Goal: Information Seeking & Learning: Learn about a topic

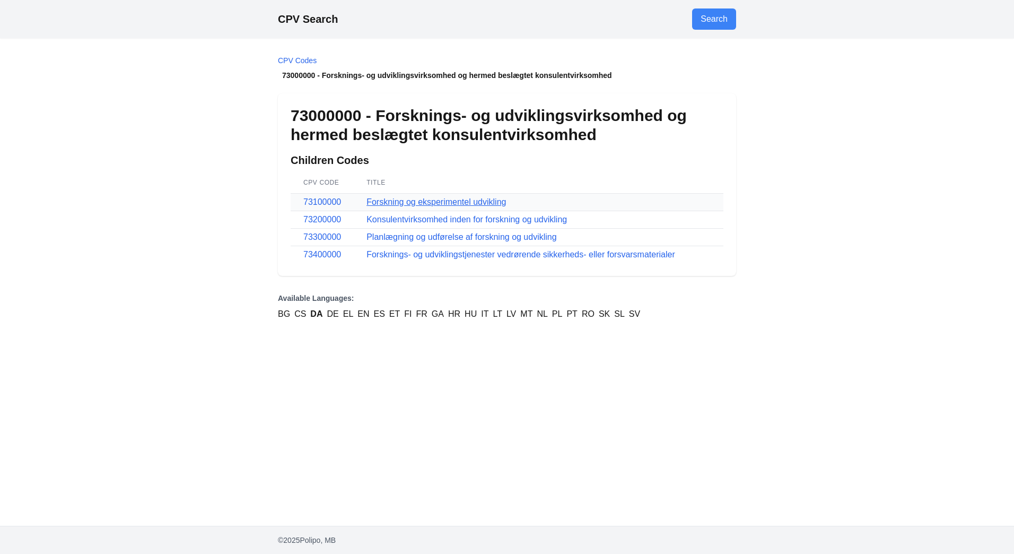
click at [400, 201] on link "Forskning og eksperimentel udvikling" at bounding box center [437, 201] width 140 height 9
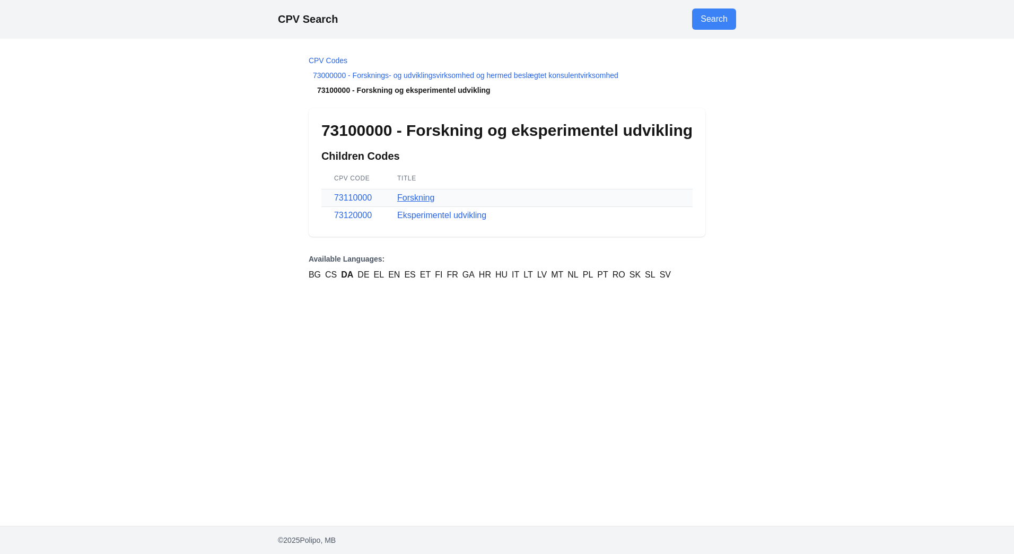
click at [413, 200] on link "Forskning" at bounding box center [415, 197] width 37 height 9
click at [453, 217] on link "Eksperimentel udvikling" at bounding box center [441, 215] width 89 height 9
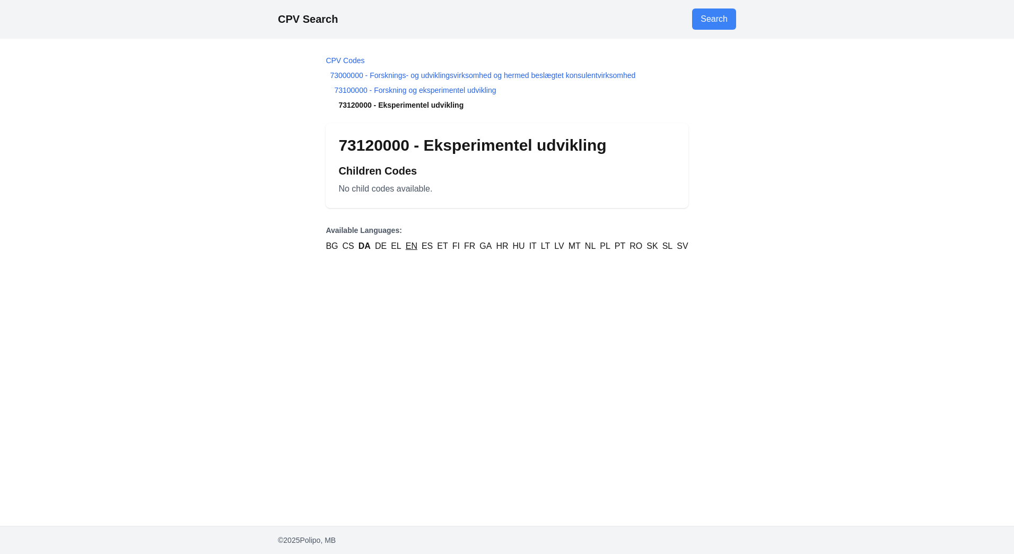
click at [411, 250] on link "EN" at bounding box center [412, 246] width 12 height 13
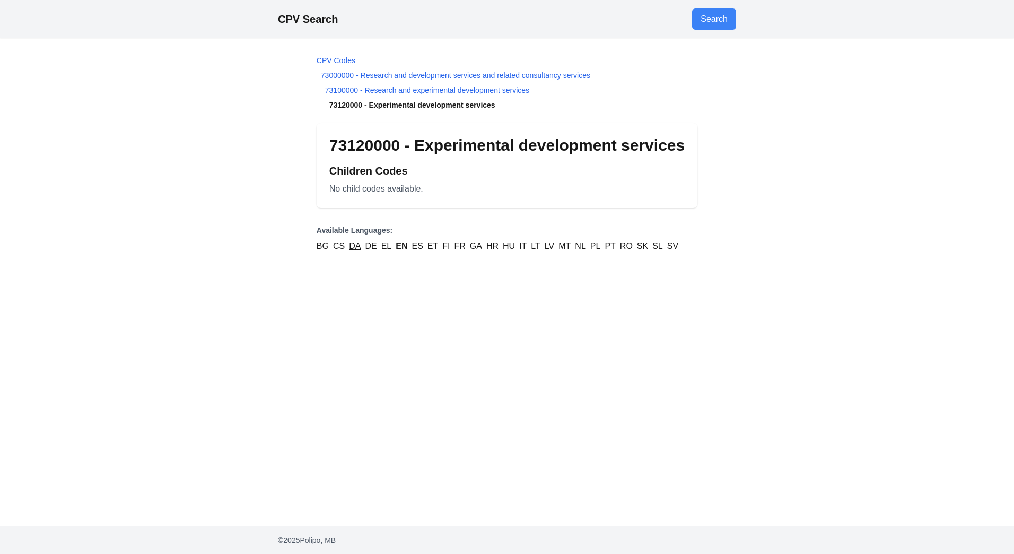
click at [353, 249] on link "DA" at bounding box center [355, 246] width 12 height 13
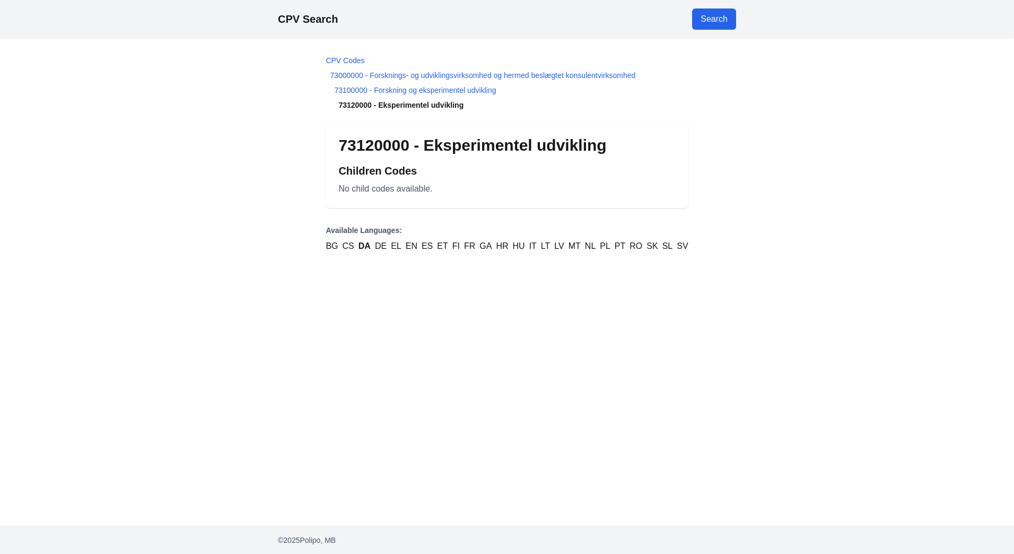
click at [711, 19] on link "Search" at bounding box center [714, 18] width 44 height 21
select select "**"
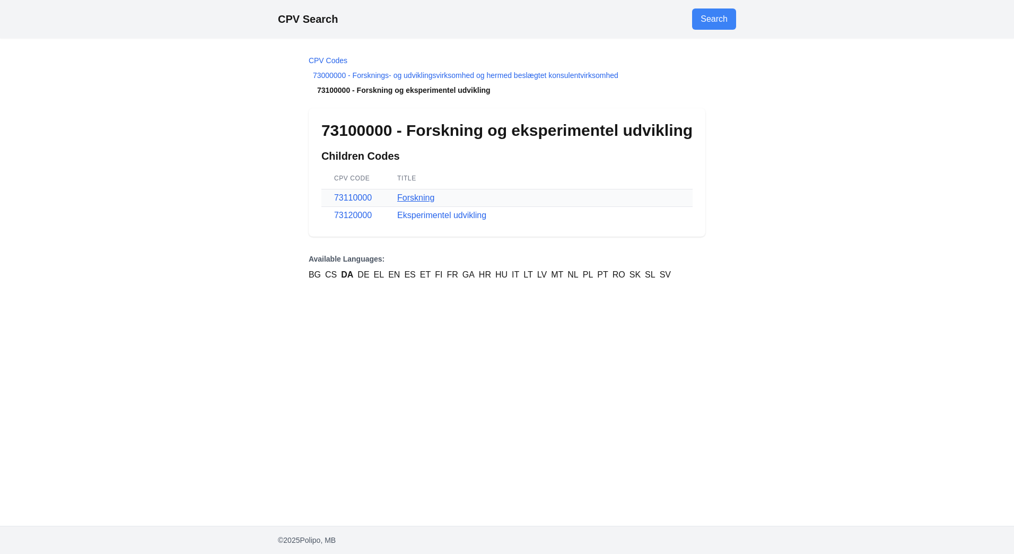
click at [421, 201] on link "Forskning" at bounding box center [415, 197] width 37 height 9
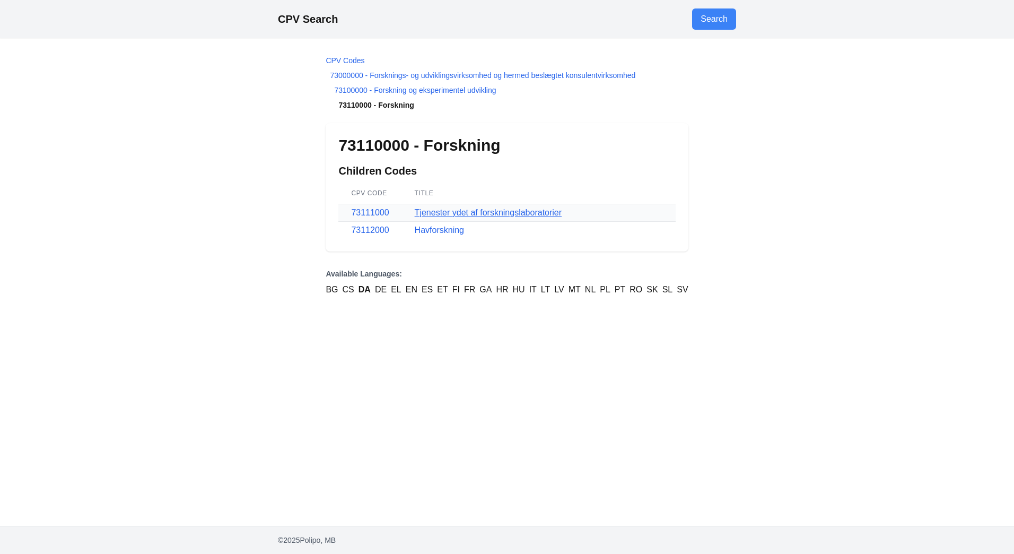
click at [423, 214] on link "Tjenester ydet af forskningslaboratorier" at bounding box center [488, 212] width 147 height 9
